Goal: Information Seeking & Learning: Learn about a topic

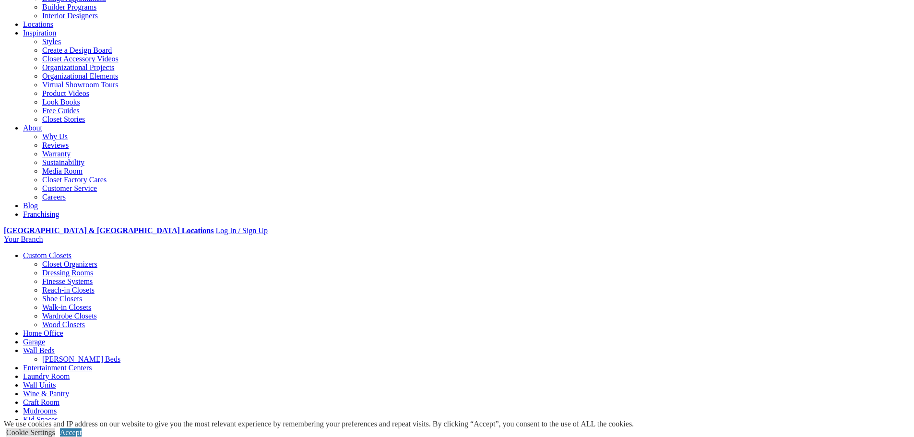
scroll to position [192, 0]
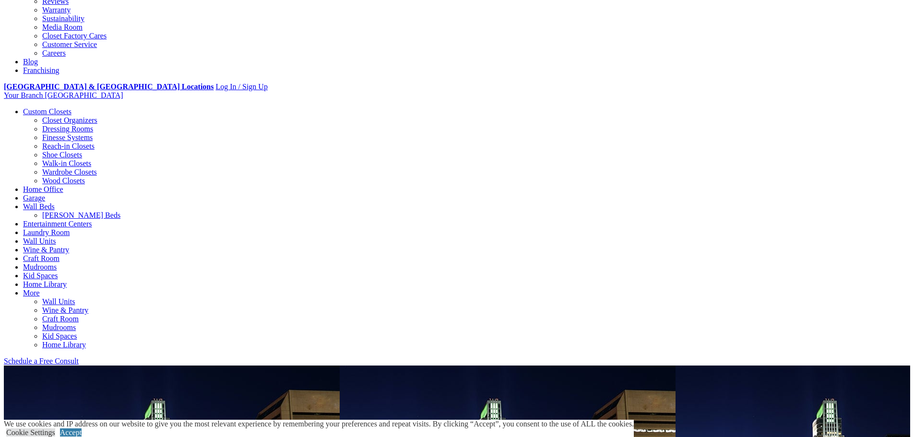
scroll to position [336, 0]
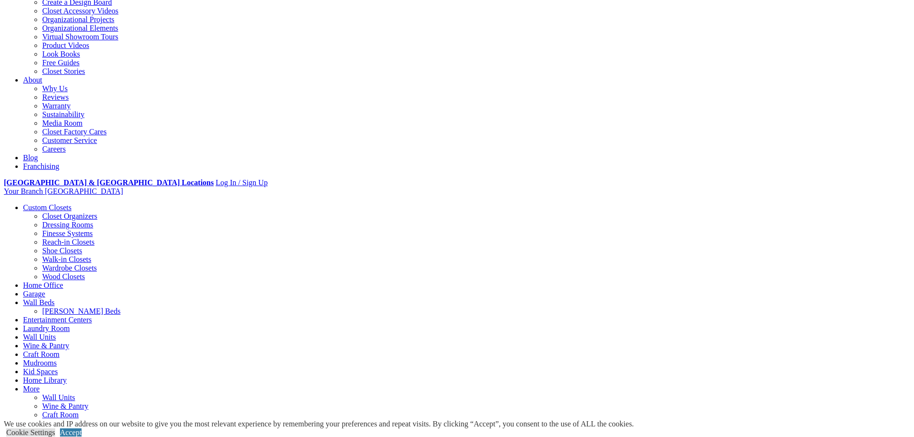
scroll to position [240, 0]
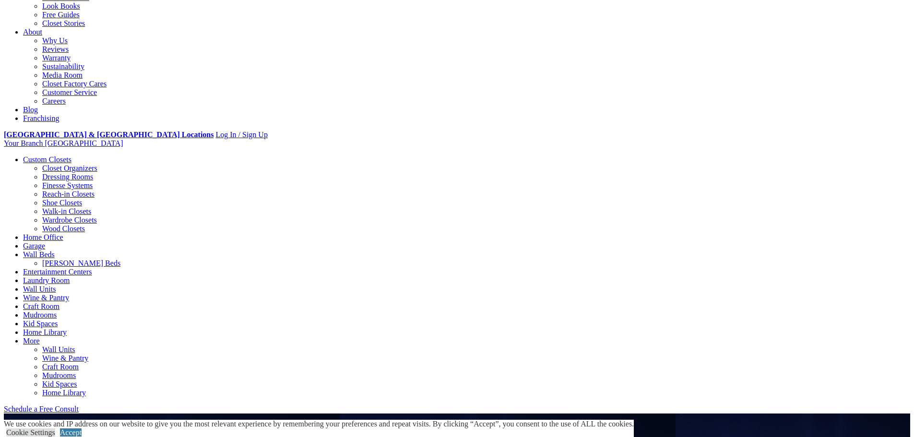
click at [93, 190] on link "Reach-in Closets" at bounding box center [68, 194] width 52 height 8
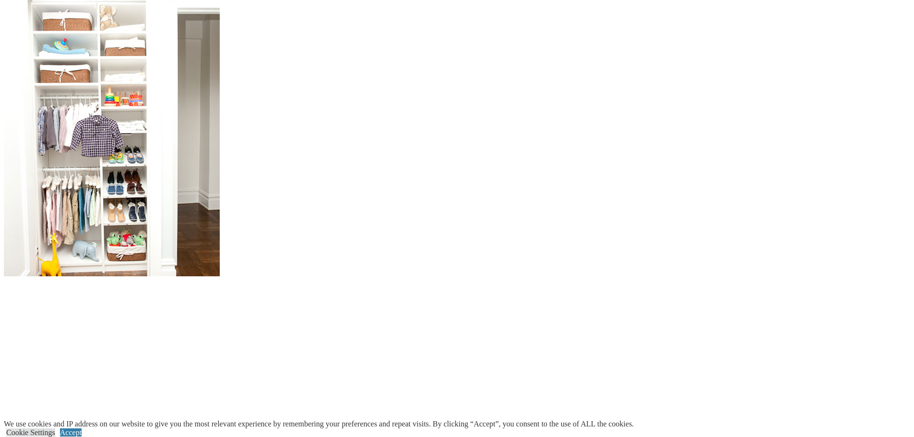
scroll to position [911, 0]
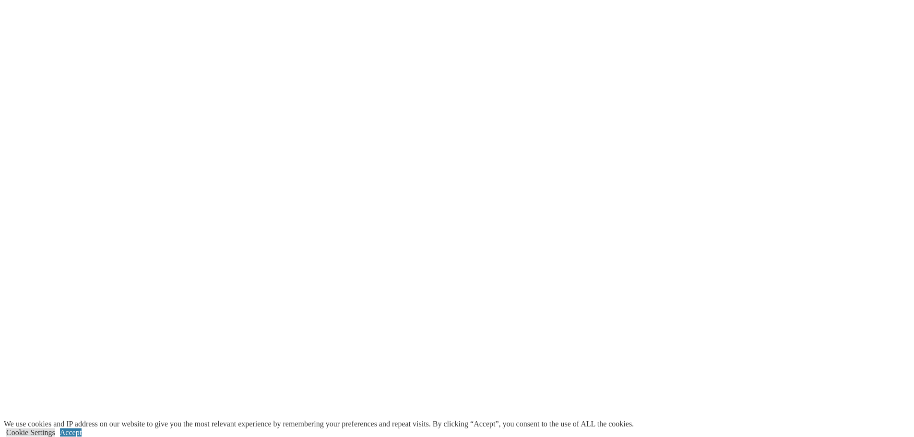
scroll to position [1631, 0]
